Goal: Communication & Community: Answer question/provide support

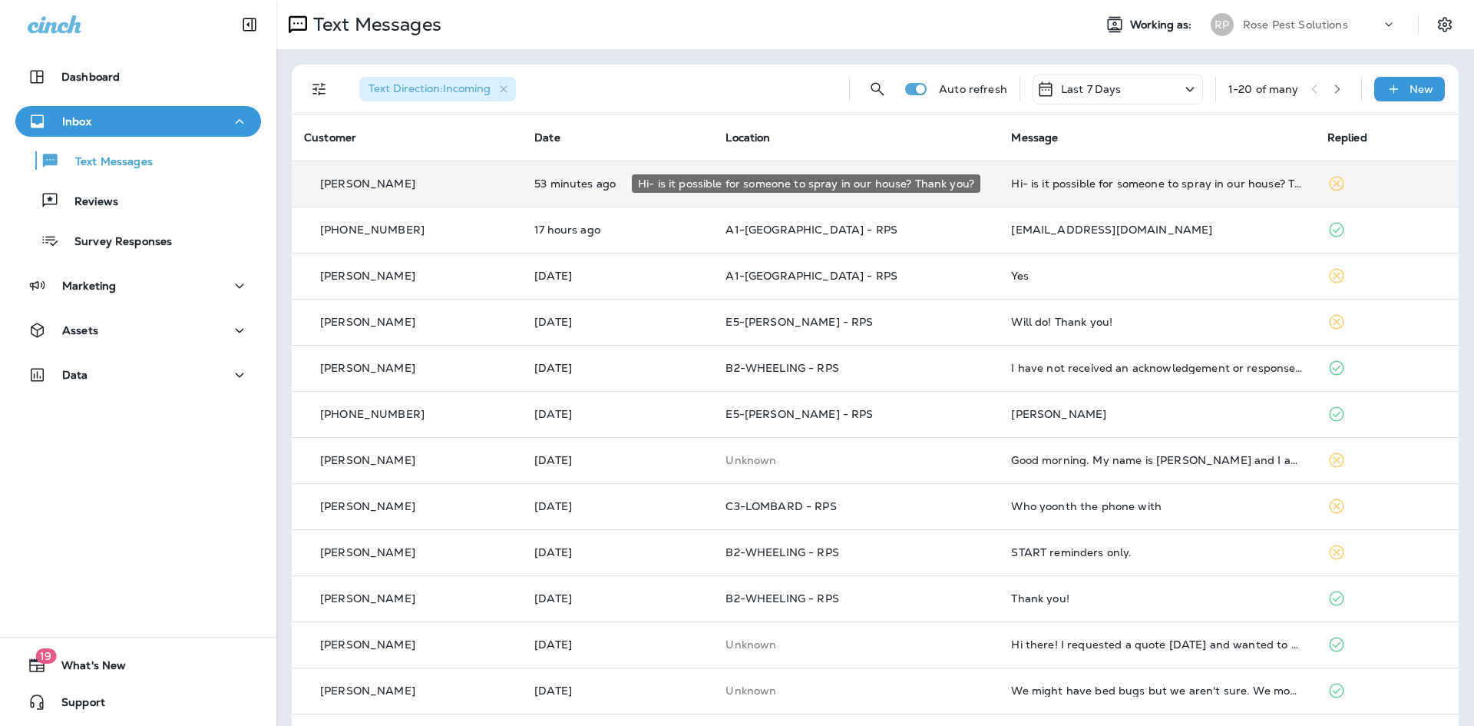
click at [1124, 185] on div "Hi- is it possible for someone to spray in our house? Thank you?" at bounding box center [1156, 183] width 291 height 12
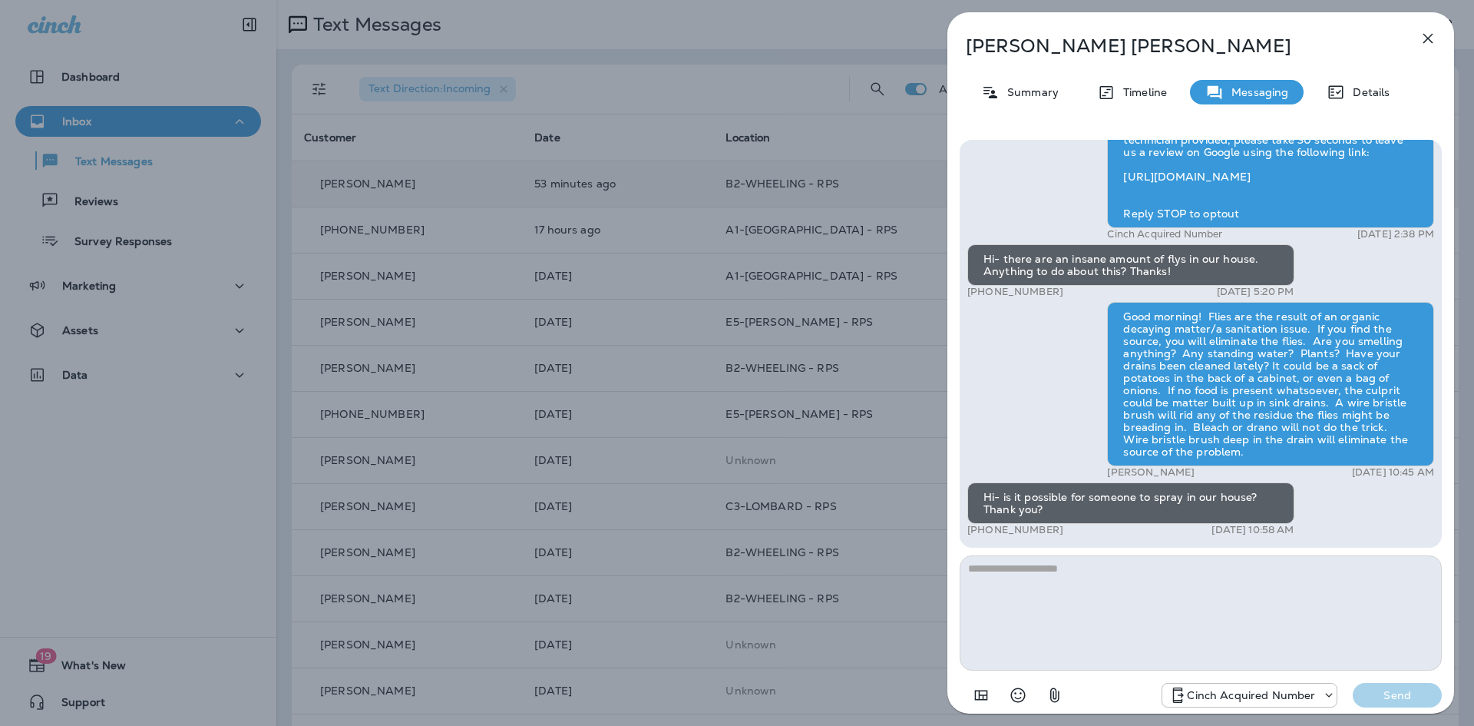
click at [1085, 617] on textarea at bounding box center [1201, 612] width 482 height 115
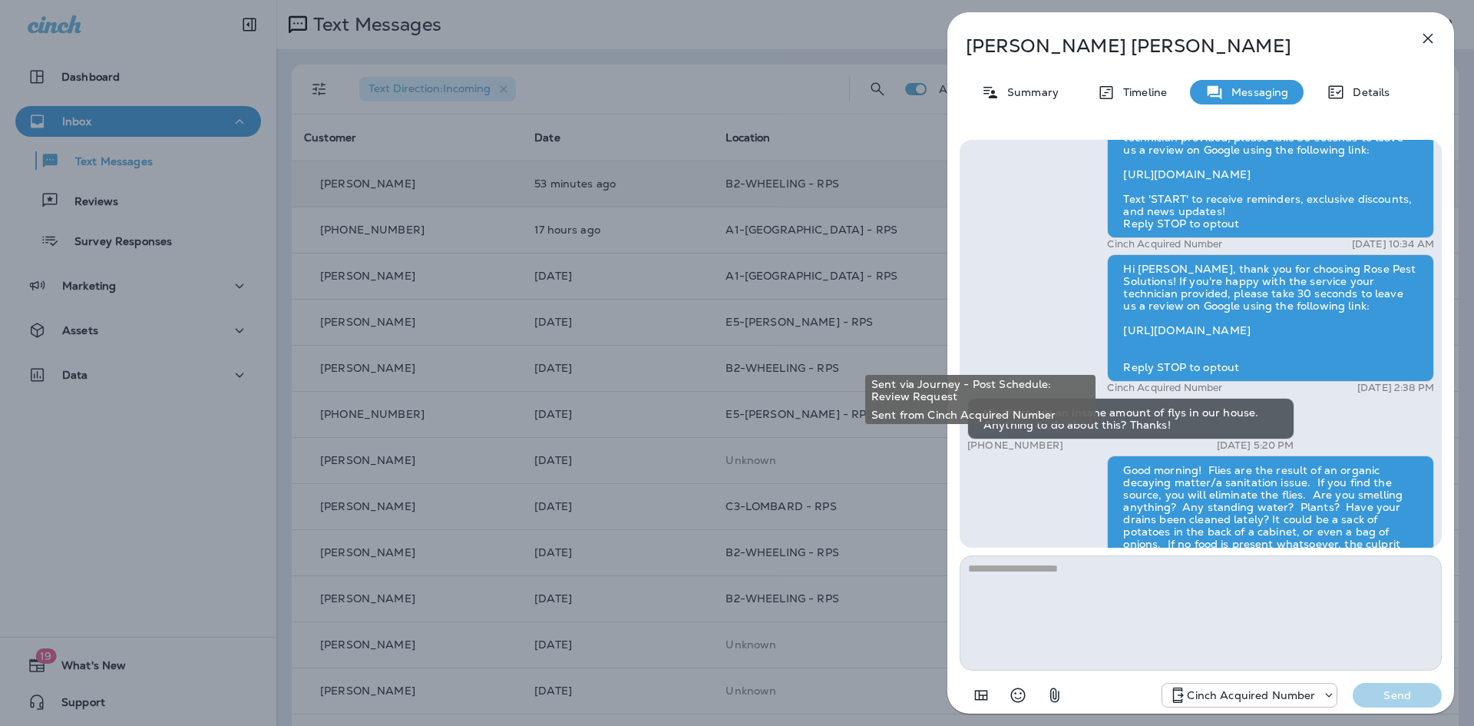
scroll to position [-203, 0]
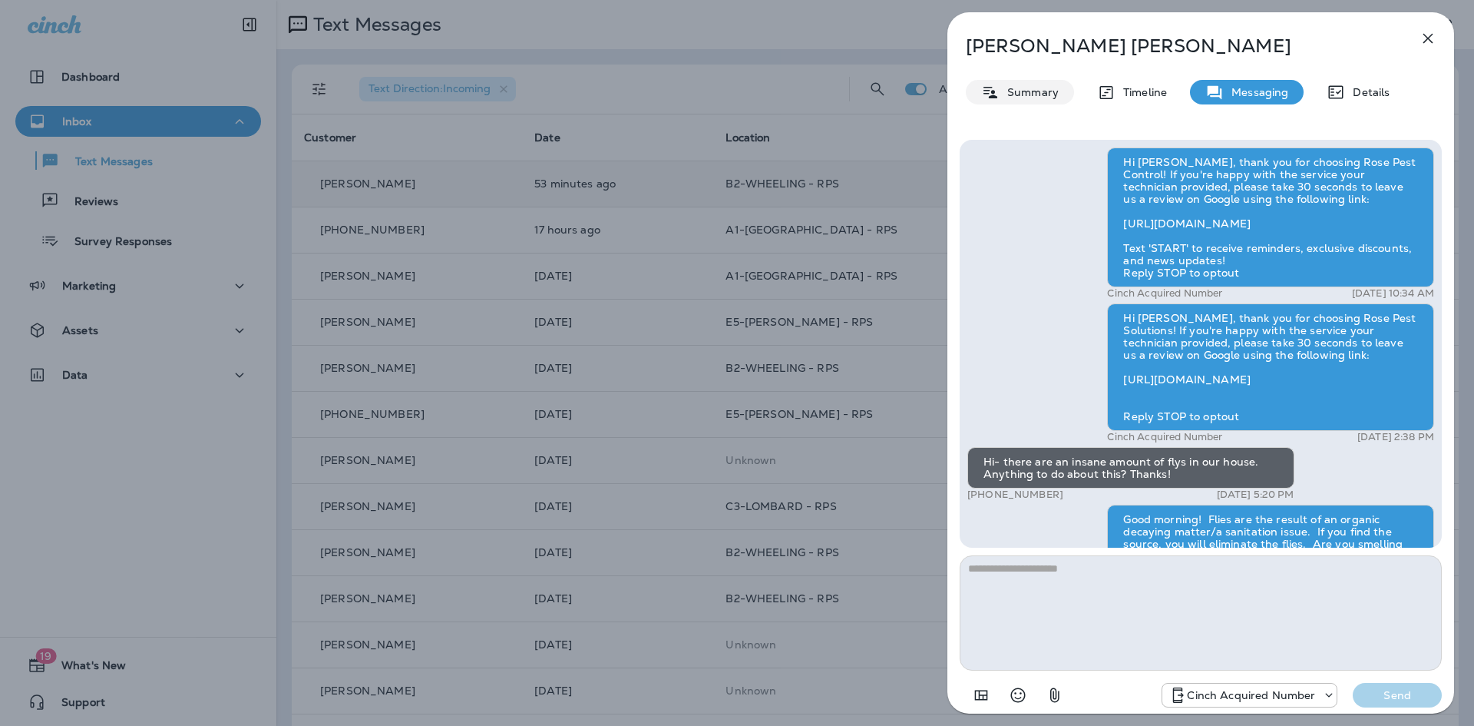
click at [1040, 90] on p "Summary" at bounding box center [1029, 92] width 59 height 12
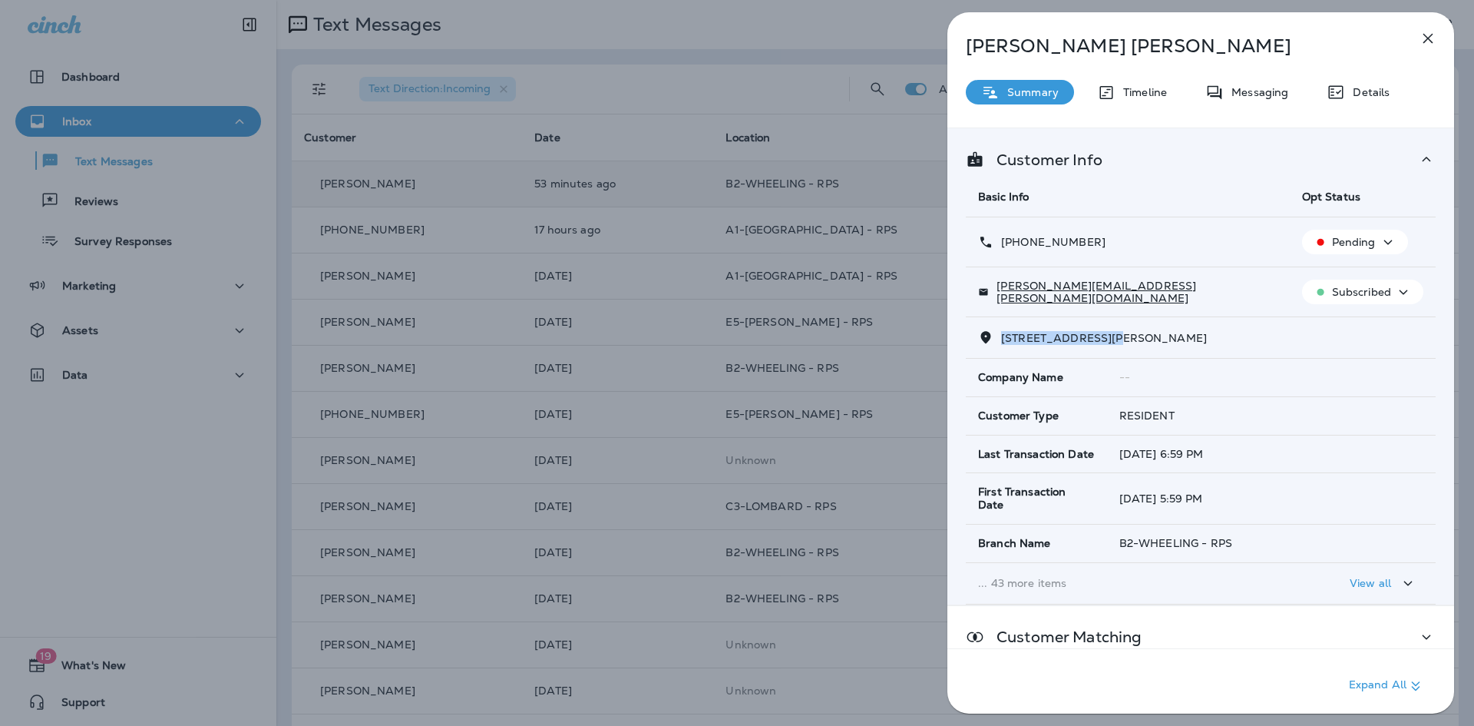
drag, startPoint x: 1000, startPoint y: 339, endPoint x: 1088, endPoint y: 339, distance: 88.3
click at [1100, 344] on p "[STREET_ADDRESS][PERSON_NAME]" at bounding box center [1100, 338] width 213 height 12
copy span "[STREET_ADDRESS]"
click at [1426, 36] on icon "button" at bounding box center [1429, 39] width 10 height 10
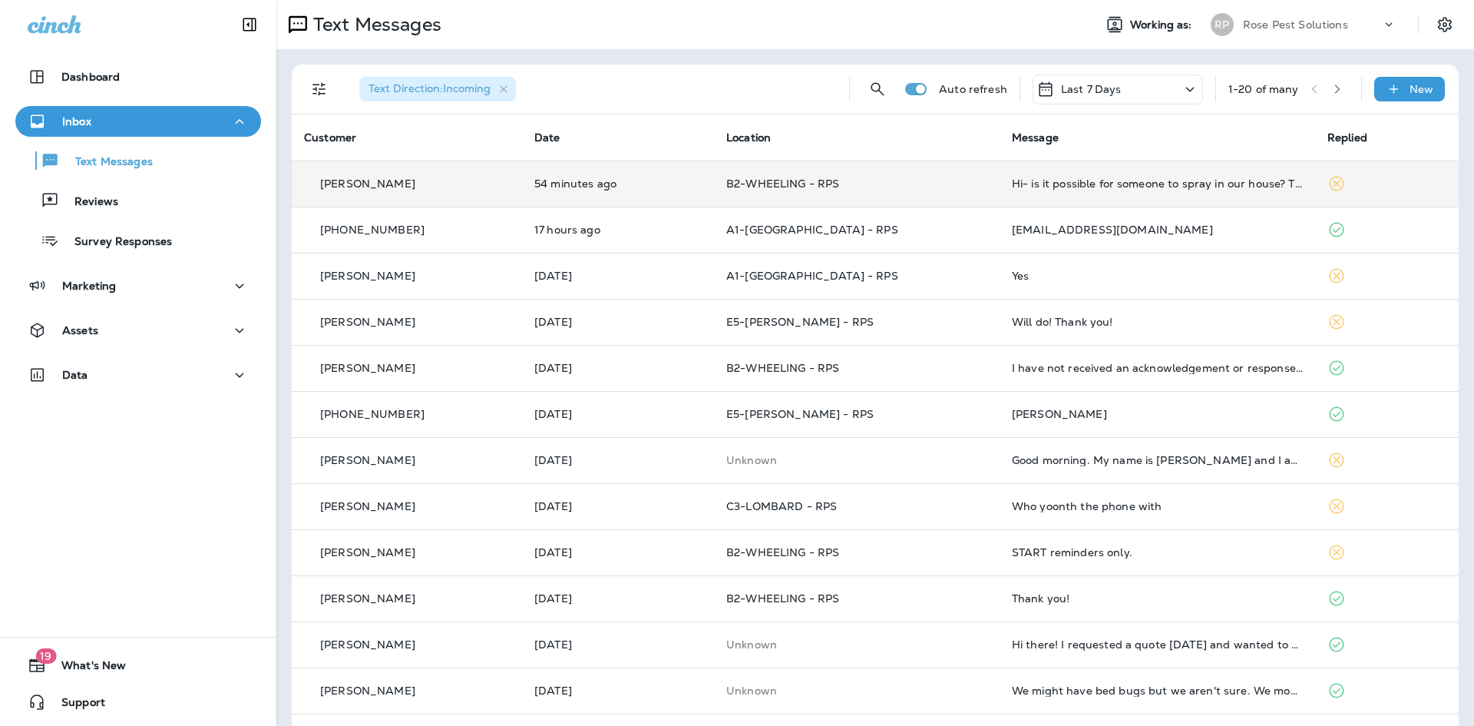
click at [1124, 180] on div "Hi- is it possible for someone to spray in our house? Thank you?" at bounding box center [1157, 183] width 291 height 12
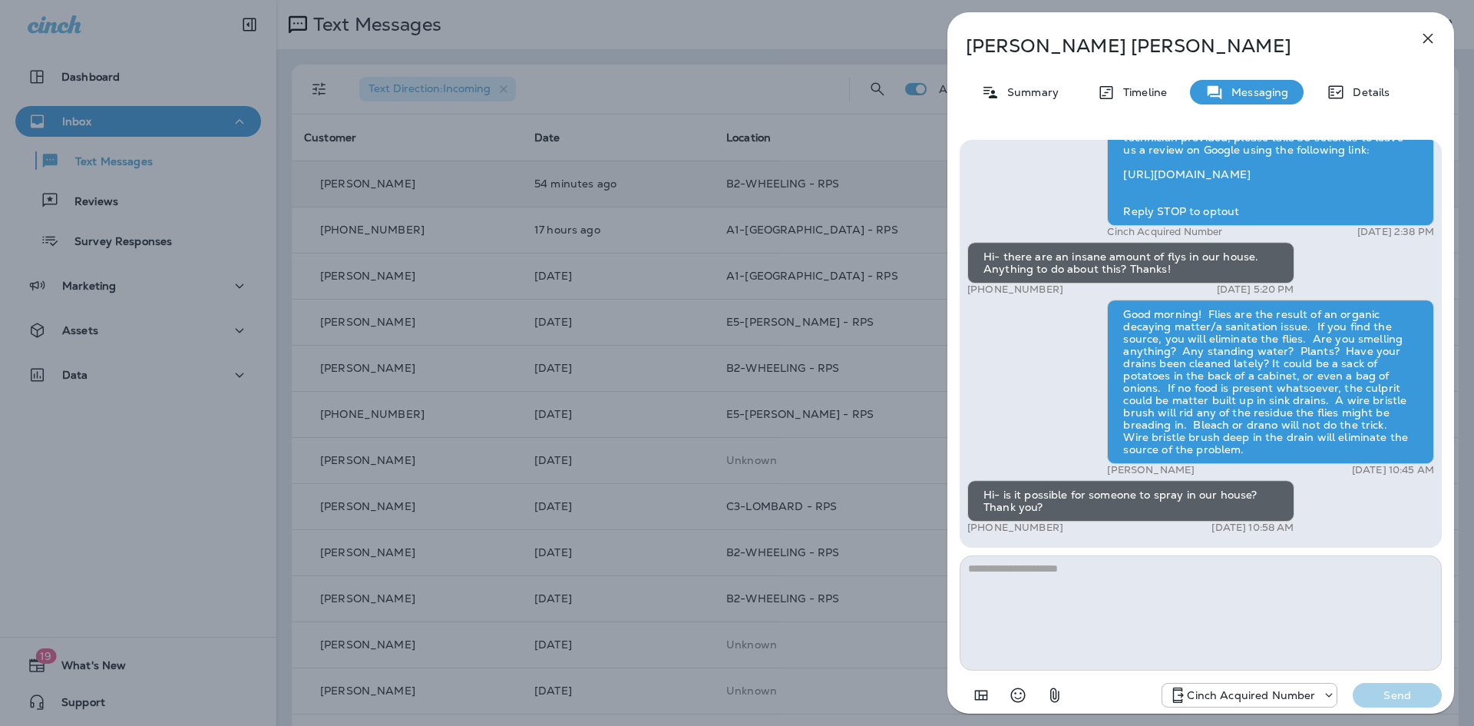
click at [1030, 627] on textarea at bounding box center [1201, 612] width 482 height 115
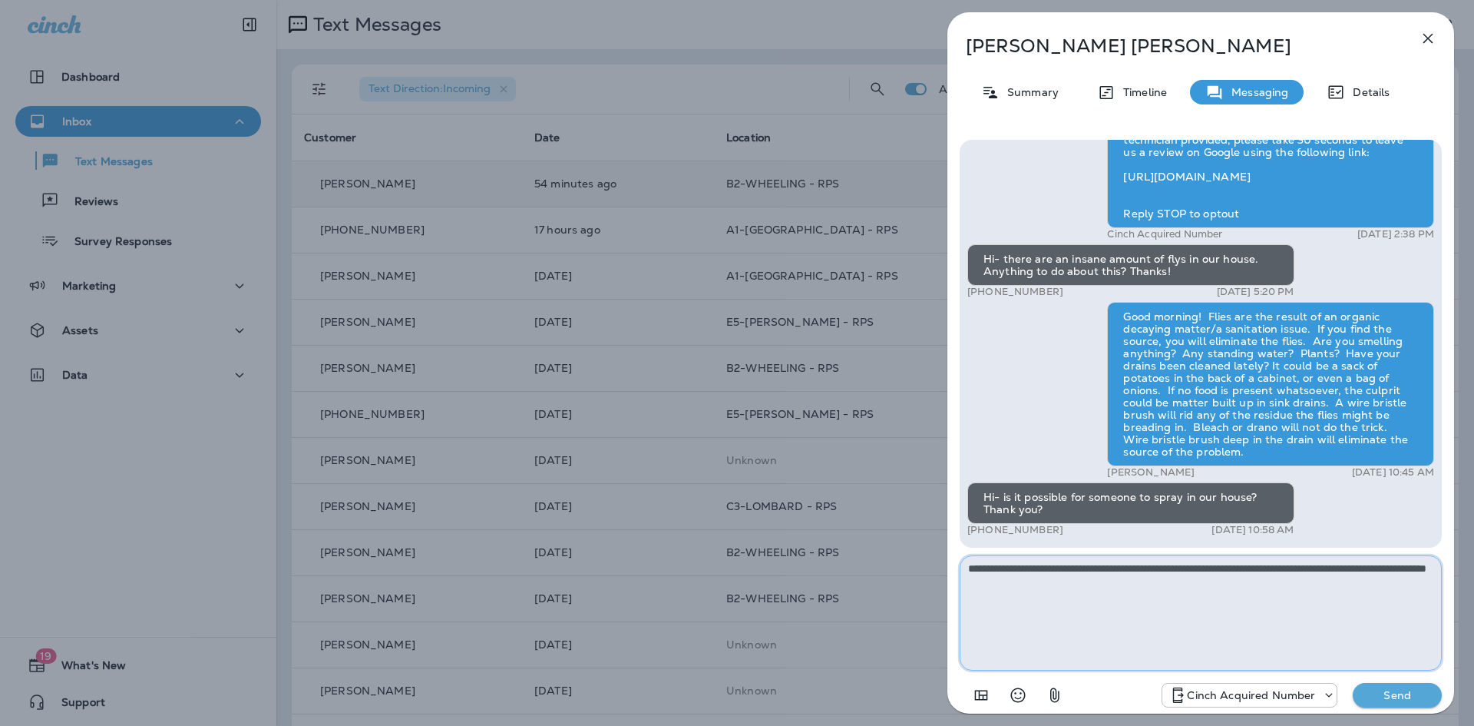
type textarea "**********"
click at [1404, 697] on p "Send" at bounding box center [1397, 695] width 65 height 14
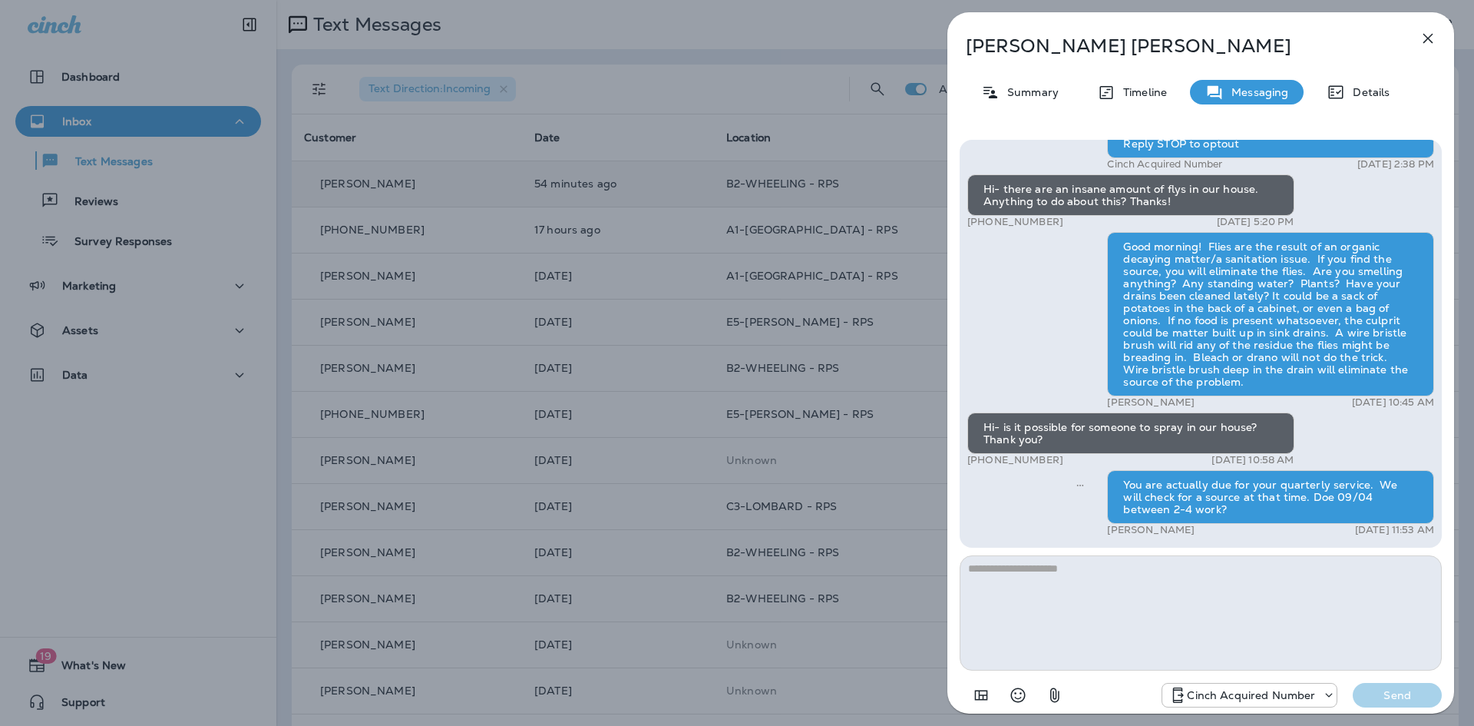
click at [1426, 41] on icon "button" at bounding box center [1429, 39] width 10 height 10
